Goal: Task Accomplishment & Management: Complete application form

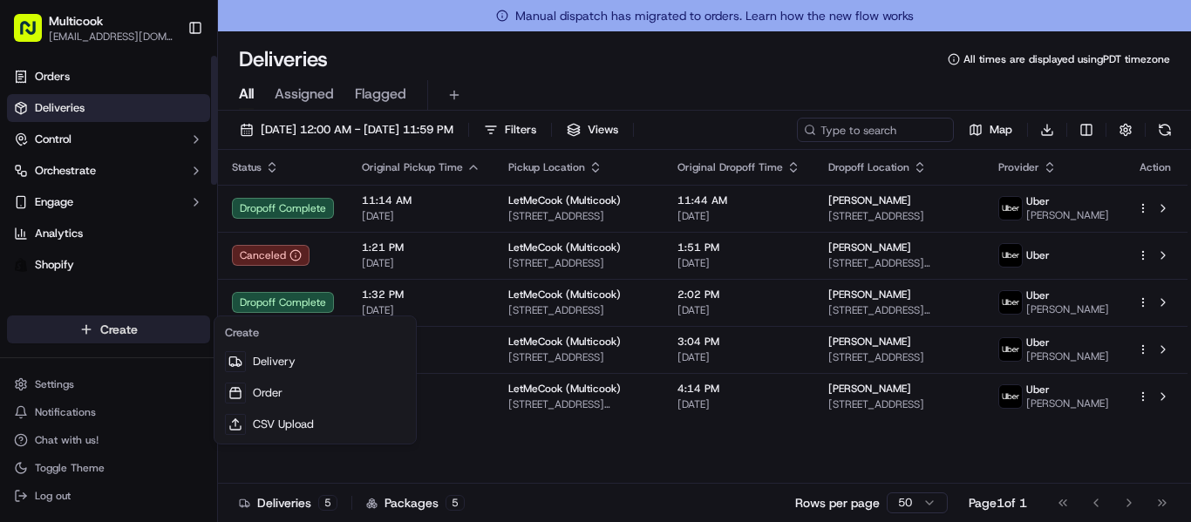
click at [133, 335] on html "Multicook [EMAIL_ADDRESS][DOMAIN_NAME] Toggle Sidebar Orders Deliveries Control…" at bounding box center [595, 261] width 1191 height 522
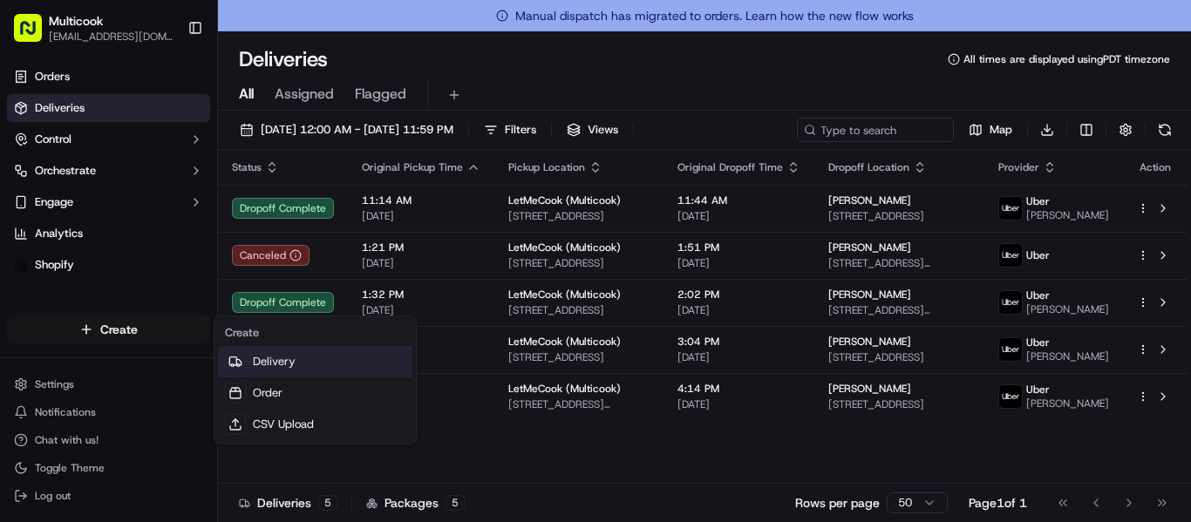
click at [295, 367] on link "Delivery" at bounding box center [315, 361] width 194 height 31
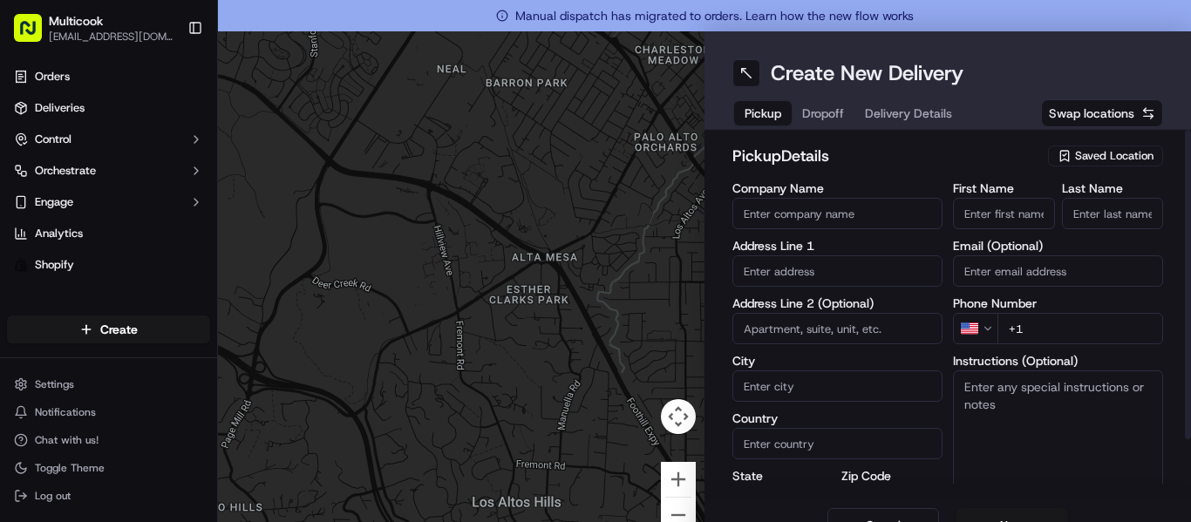
click at [1075, 150] on span "Saved Location" at bounding box center [1114, 156] width 78 height 16
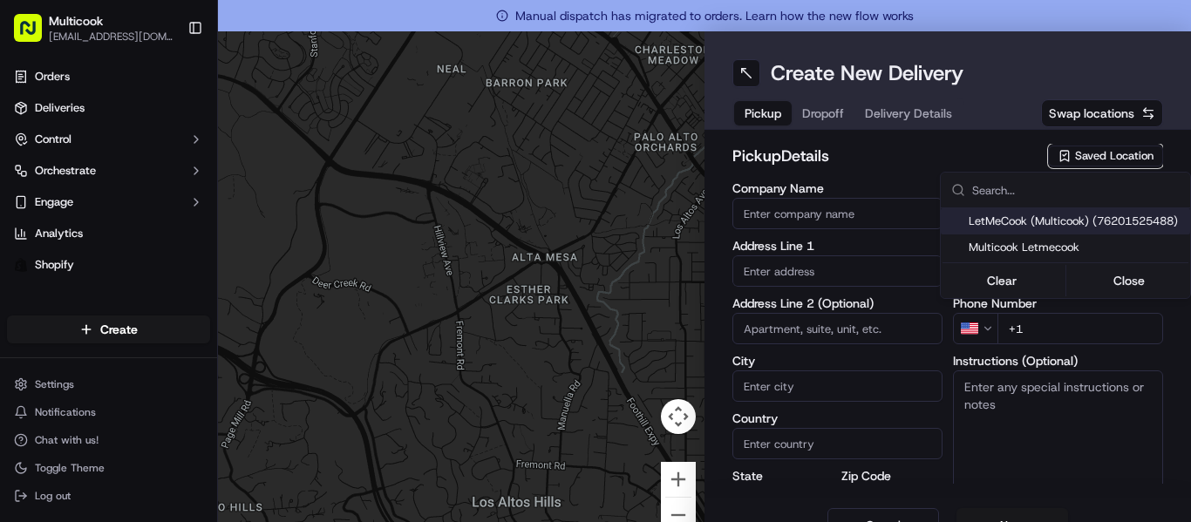
click at [1053, 231] on div "LetMeCook (Multicook) (76201525488)" at bounding box center [1065, 221] width 249 height 26
type input "LetMeCook (Multicook)"
type input "[STREET_ADDRESS]"
type input "[GEOGRAPHIC_DATA]"
type input "US"
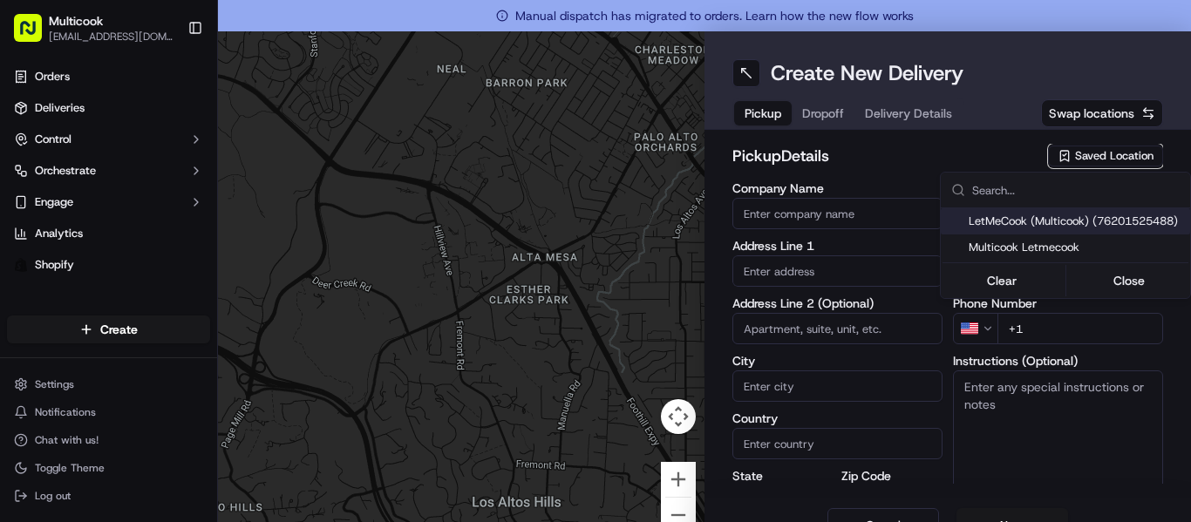
type input "CA"
type input "91423"
type input "[PERSON_NAME]"
type input "Nikityuk"
type input "[EMAIL_ADDRESS][DOMAIN_NAME]"
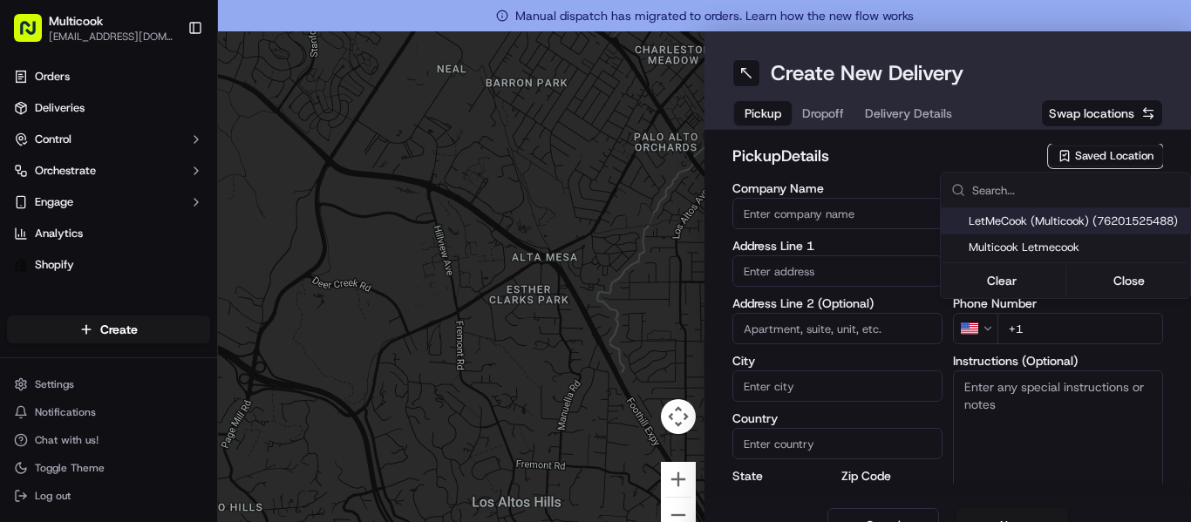
type input "[PHONE_NUMBER]"
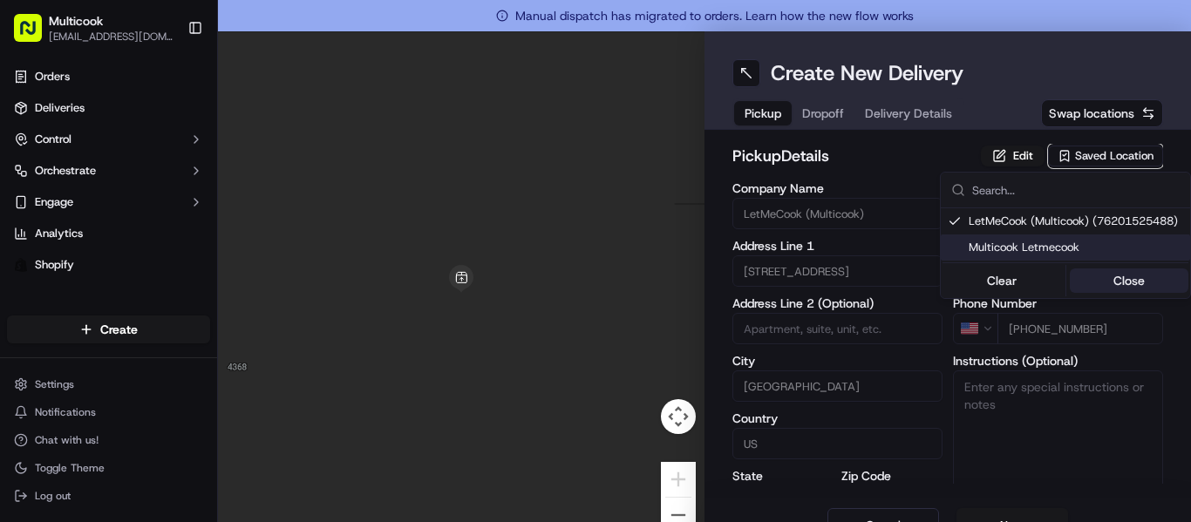
click at [1132, 278] on button "Close" at bounding box center [1129, 281] width 119 height 24
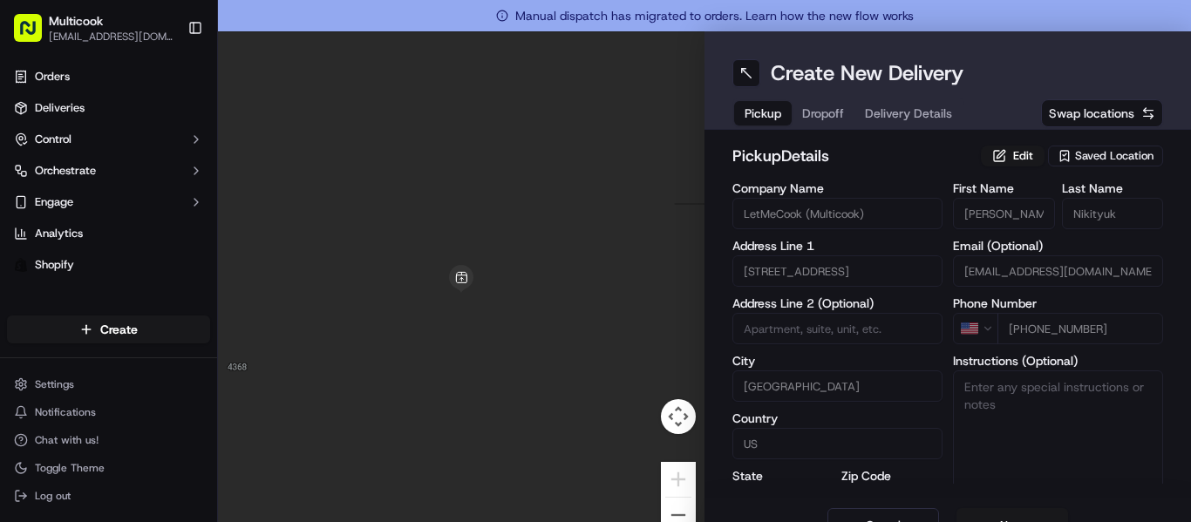
click at [813, 112] on button "Dropoff" at bounding box center [823, 113] width 63 height 24
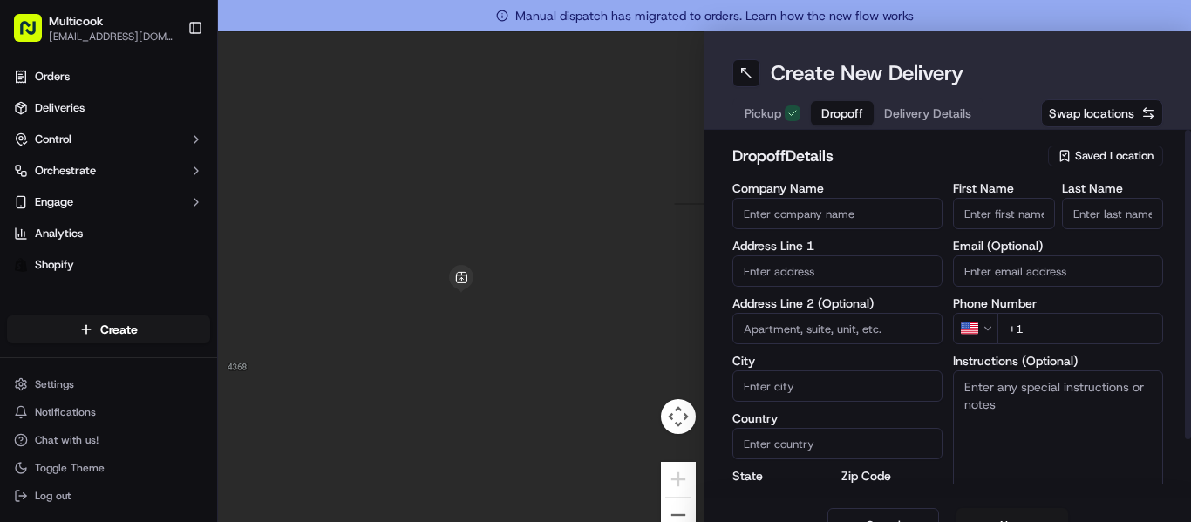
click at [973, 209] on input "First Name" at bounding box center [1004, 213] width 102 height 31
type input "S"
type input "[PERSON_NAME]"
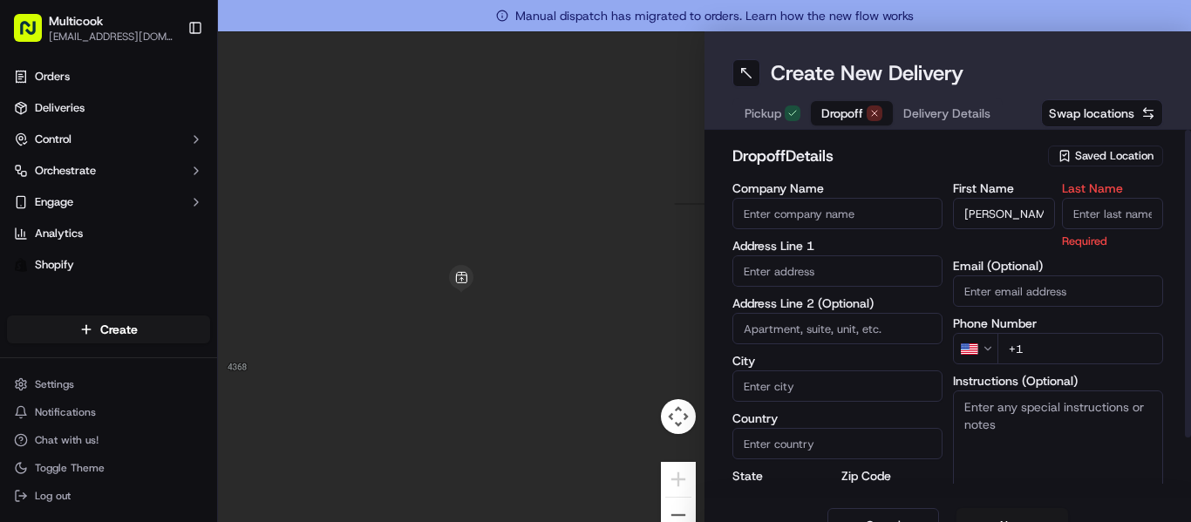
click at [1084, 222] on input "Last Name" at bounding box center [1113, 213] width 102 height 31
type input "Savina"
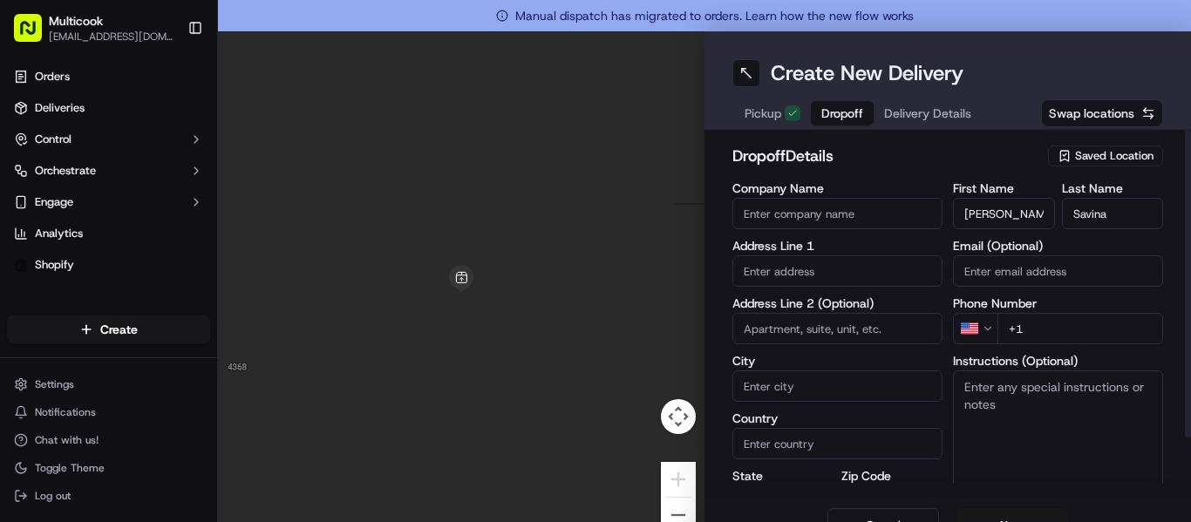
click at [1068, 354] on div "First Name [PERSON_NAME] Last Name [PERSON_NAME] Email (Optional) Phone Number …" at bounding box center [1058, 365] width 210 height 366
type input "[PHONE_NUMBER]"
click at [892, 259] on input "text" at bounding box center [837, 270] width 210 height 31
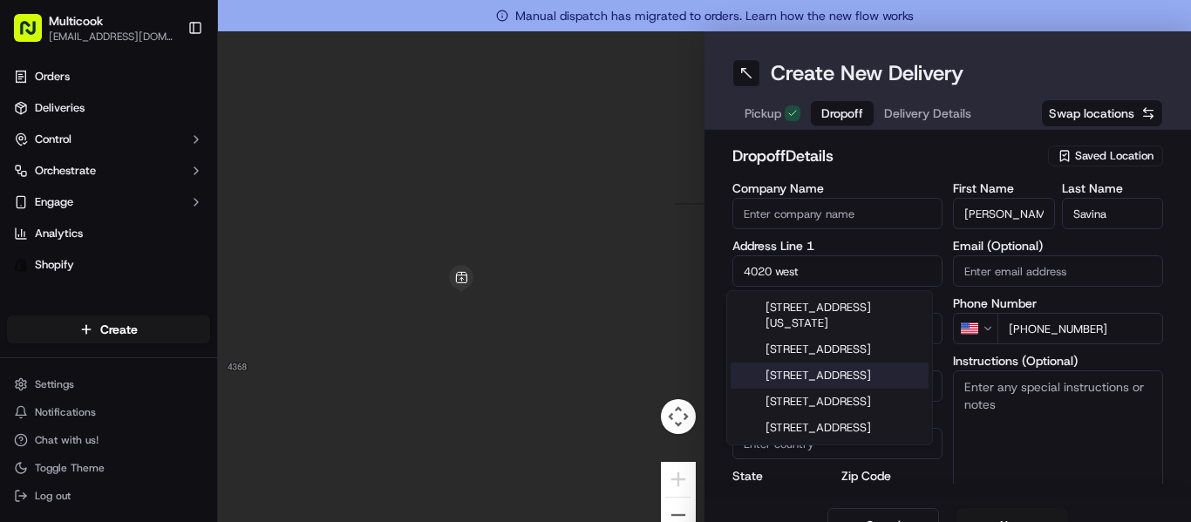
click at [892, 389] on div "[STREET_ADDRESS]" at bounding box center [830, 376] width 198 height 26
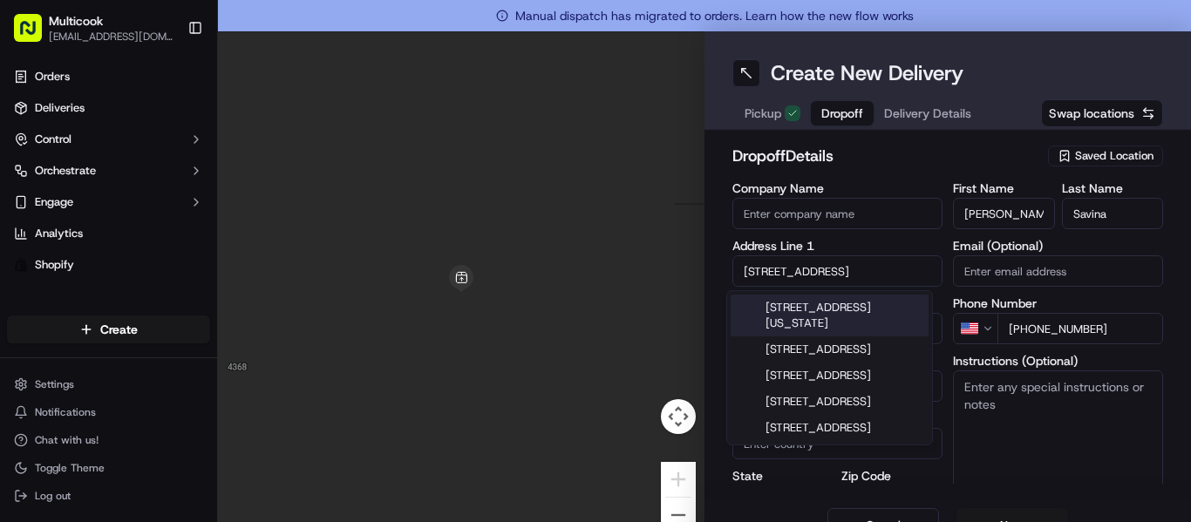
type input "[STREET_ADDRESS]"
type input "Burbank"
type input "[GEOGRAPHIC_DATA]"
type input "CA"
type input "91505"
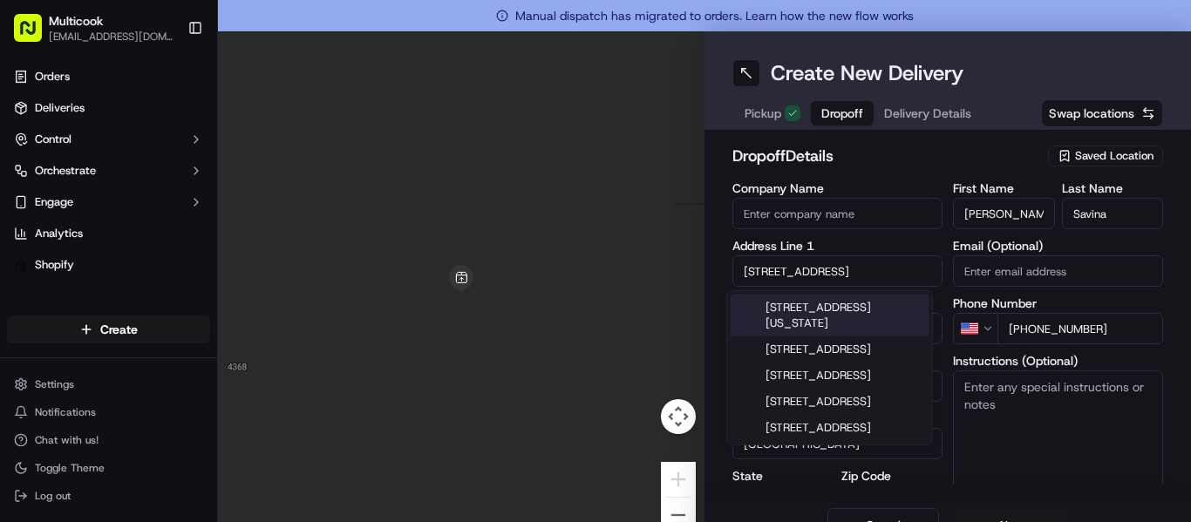
type input "[STREET_ADDRESS]"
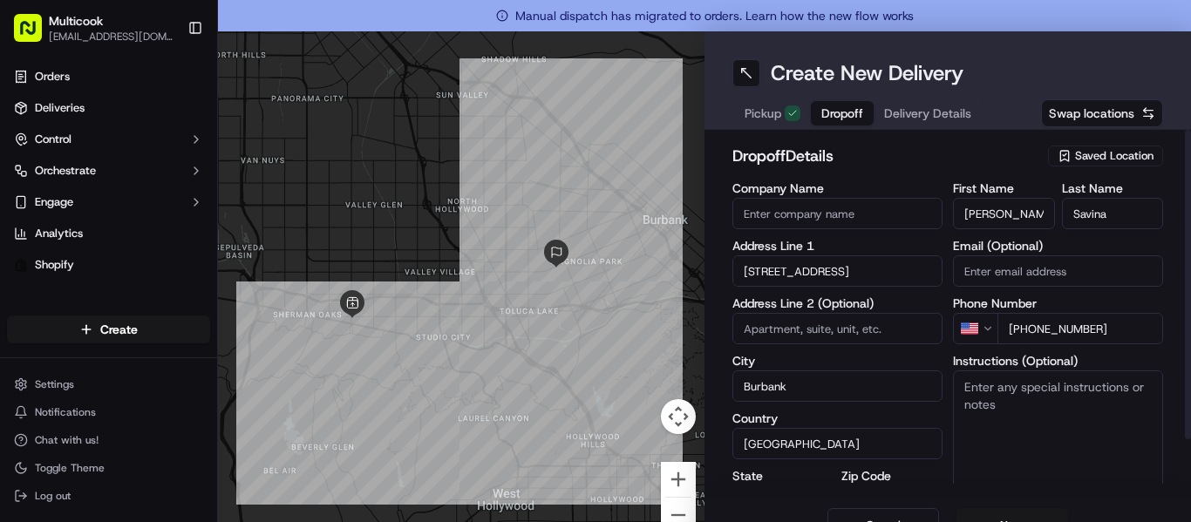
click at [854, 380] on input "Burbank" at bounding box center [837, 386] width 210 height 31
click at [850, 330] on input at bounding box center [837, 328] width 210 height 31
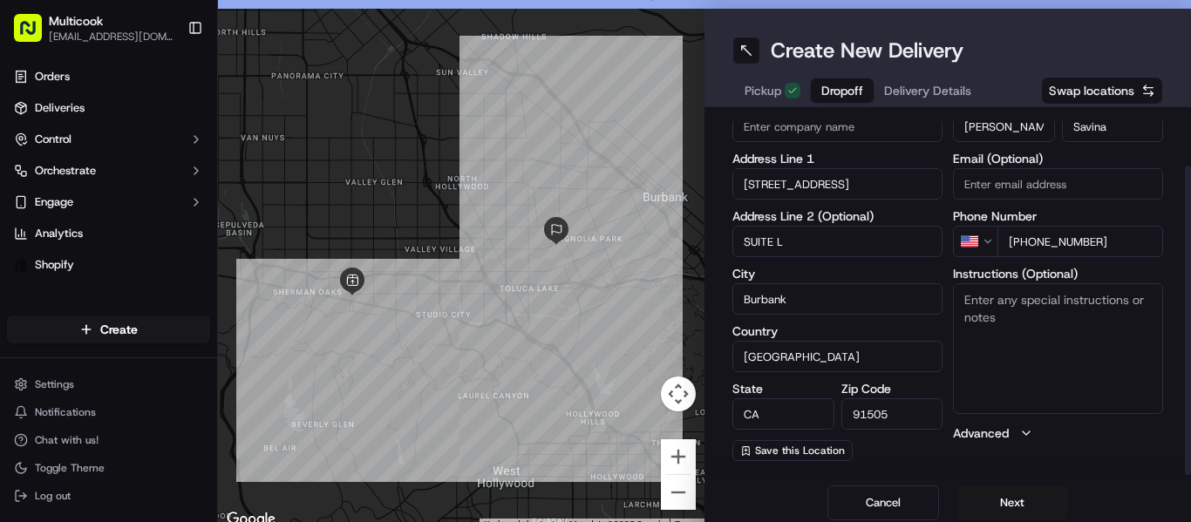
scroll to position [31, 0]
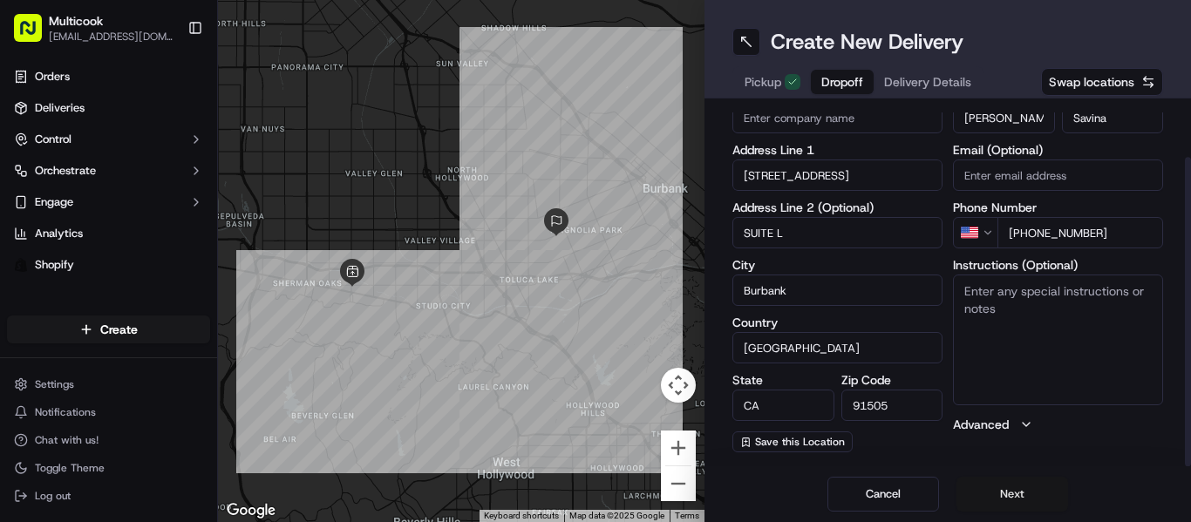
type input "SUITE L"
click at [996, 489] on button "Next" at bounding box center [1013, 494] width 112 height 35
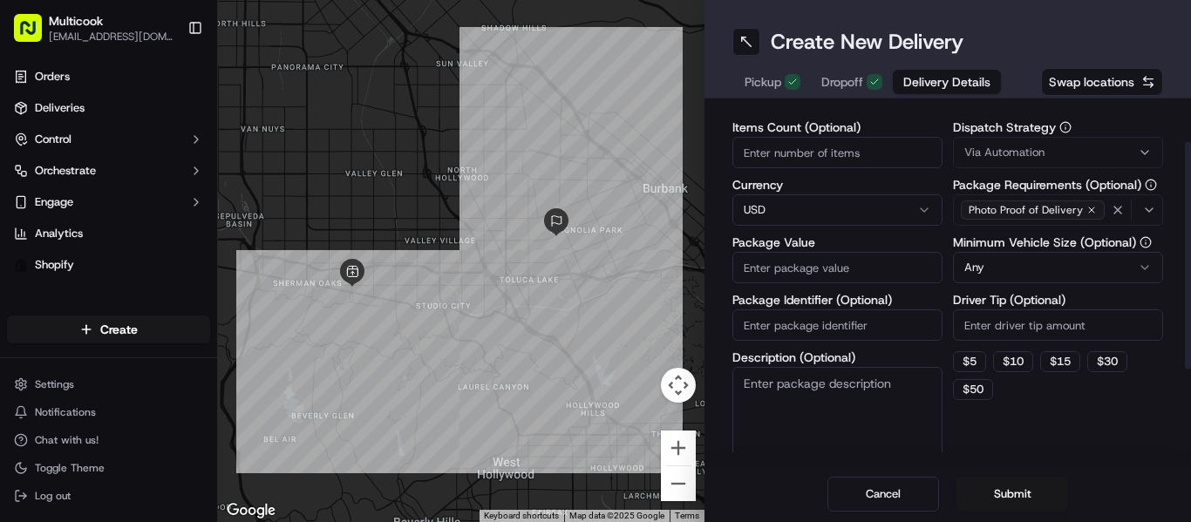
click at [849, 160] on input "Items Count (Optional)" at bounding box center [837, 152] width 210 height 31
type input "3"
type input "4"
click at [873, 268] on input "Package Value" at bounding box center [837, 267] width 210 height 31
type input "4"
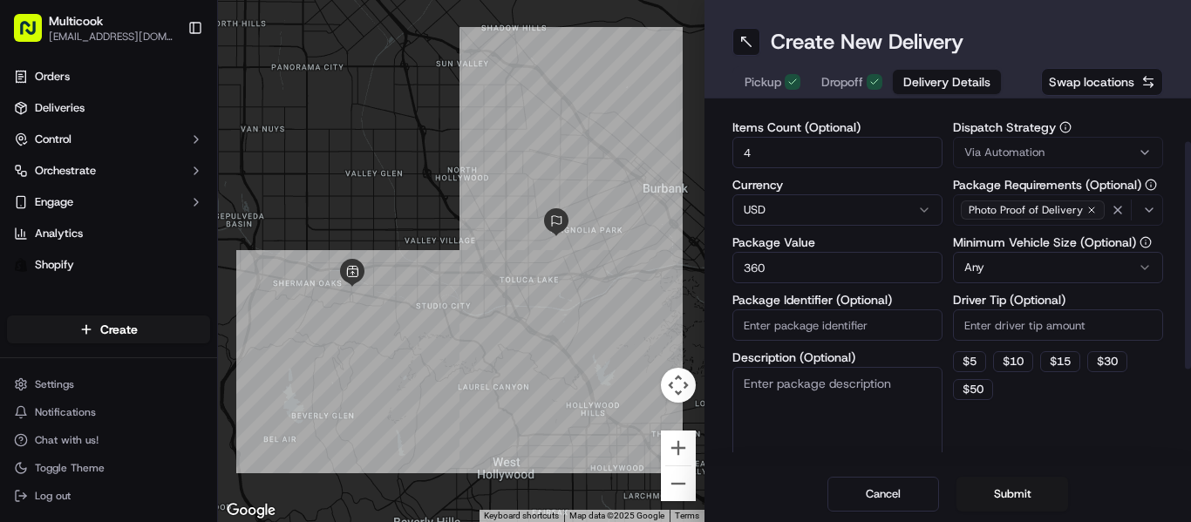
type input "360"
drag, startPoint x: 802, startPoint y: 153, endPoint x: 738, endPoint y: 155, distance: 64.5
click at [738, 155] on input "4" at bounding box center [837, 152] width 210 height 31
type input "5"
click at [1013, 492] on button "Submit" at bounding box center [1013, 494] width 112 height 35
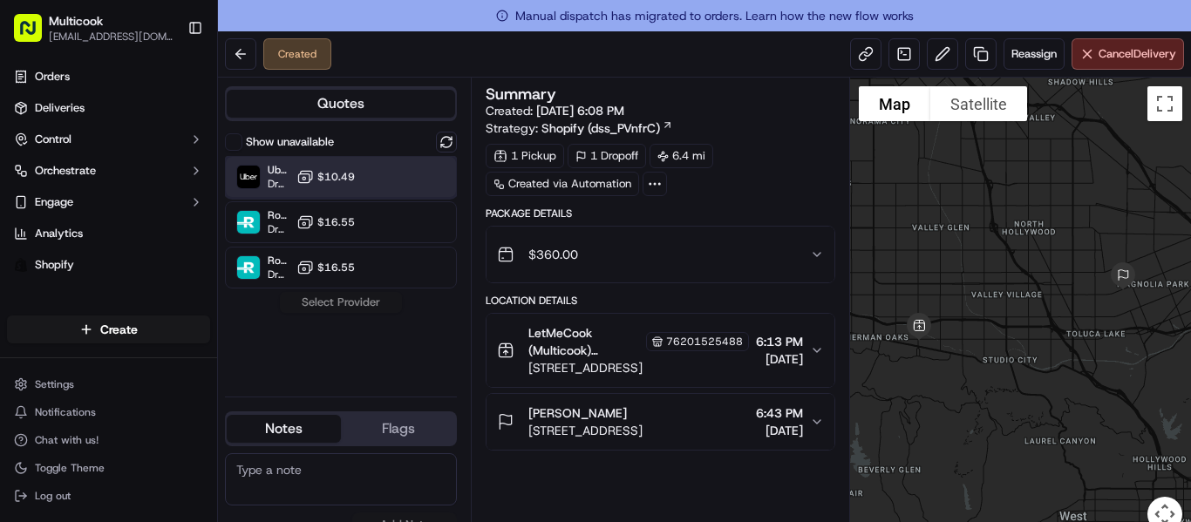
click at [270, 182] on span "Dropoff ETA 42 minutes" at bounding box center [279, 184] width 22 height 14
click at [306, 307] on button "Assign Provider" at bounding box center [341, 302] width 124 height 21
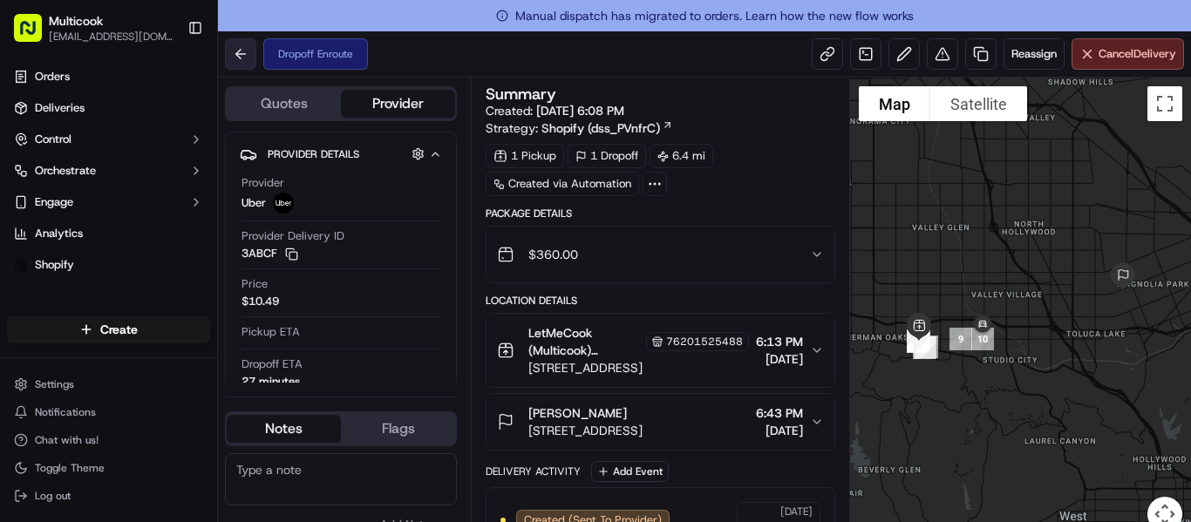
click at [246, 58] on button at bounding box center [240, 53] width 31 height 31
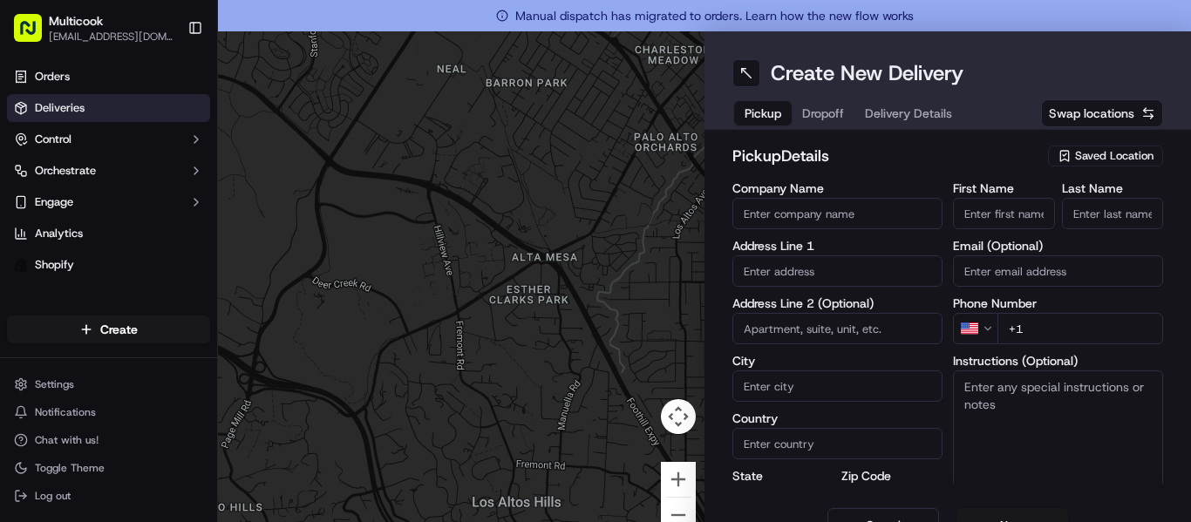
click at [58, 106] on span "Deliveries" at bounding box center [60, 108] width 50 height 16
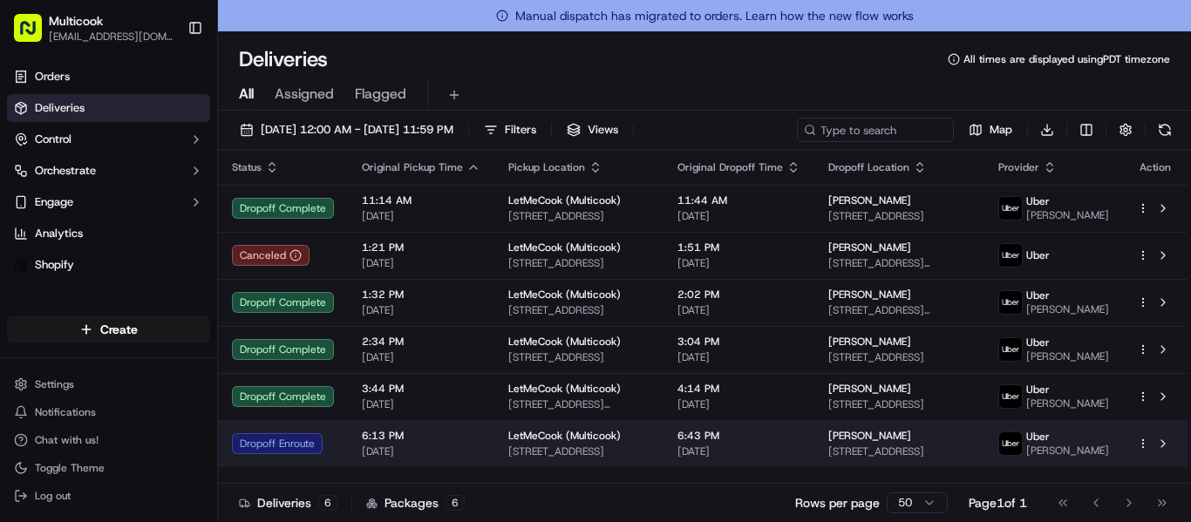
click at [648, 440] on div "LetMeCook (Multicook)" at bounding box center [578, 436] width 141 height 14
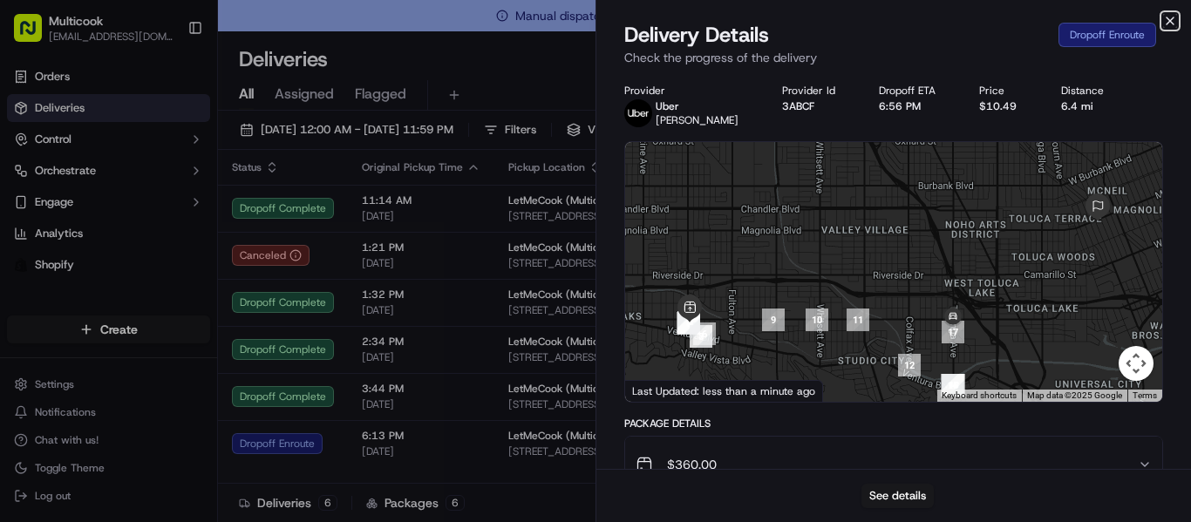
click at [1174, 18] on icon "button" at bounding box center [1170, 21] width 14 height 14
